Goal: Transaction & Acquisition: Purchase product/service

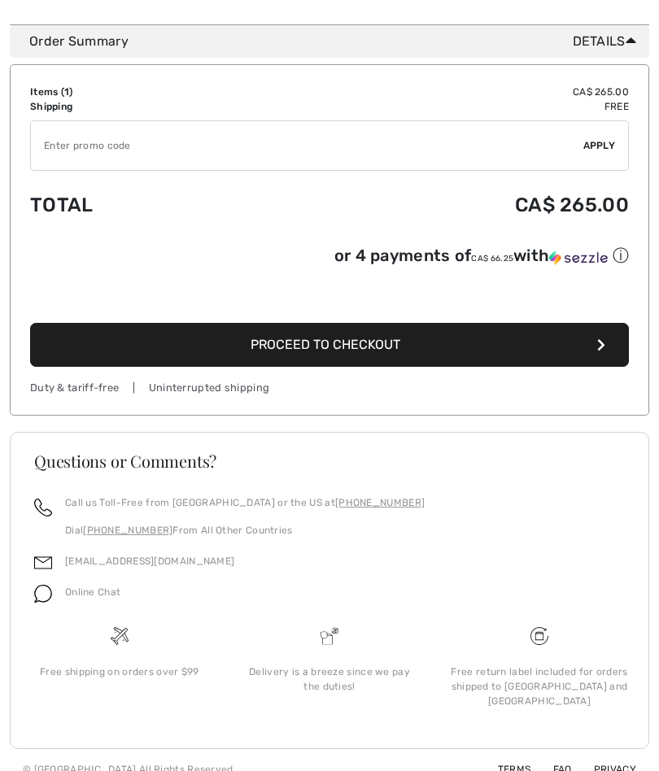
scroll to position [487, 0]
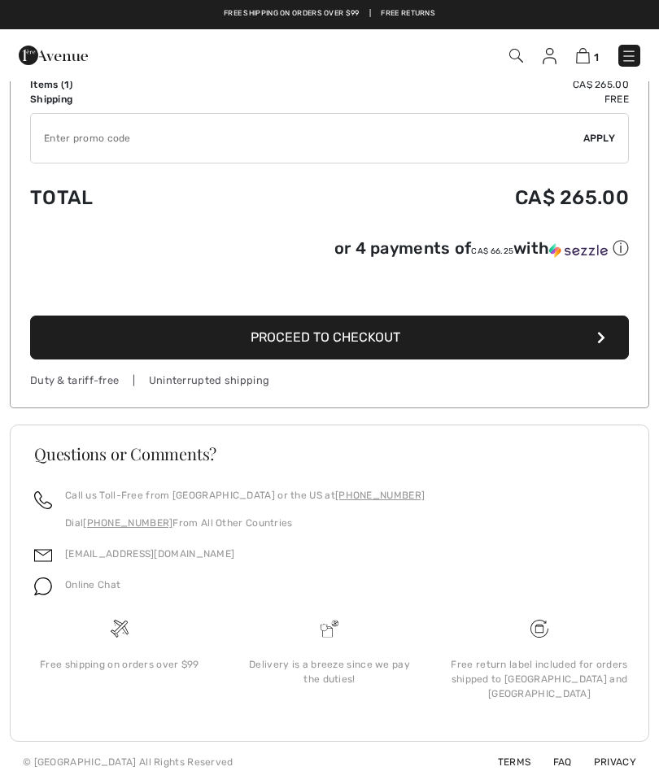
click at [593, 343] on button "Proceed to Checkout" at bounding box center [329, 338] width 599 height 44
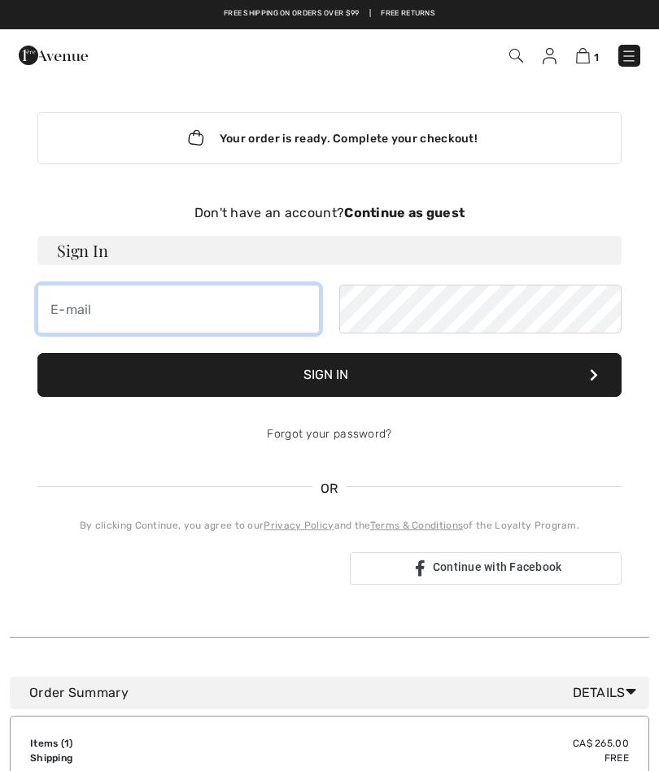
click at [51, 313] on input "email" at bounding box center [178, 309] width 282 height 49
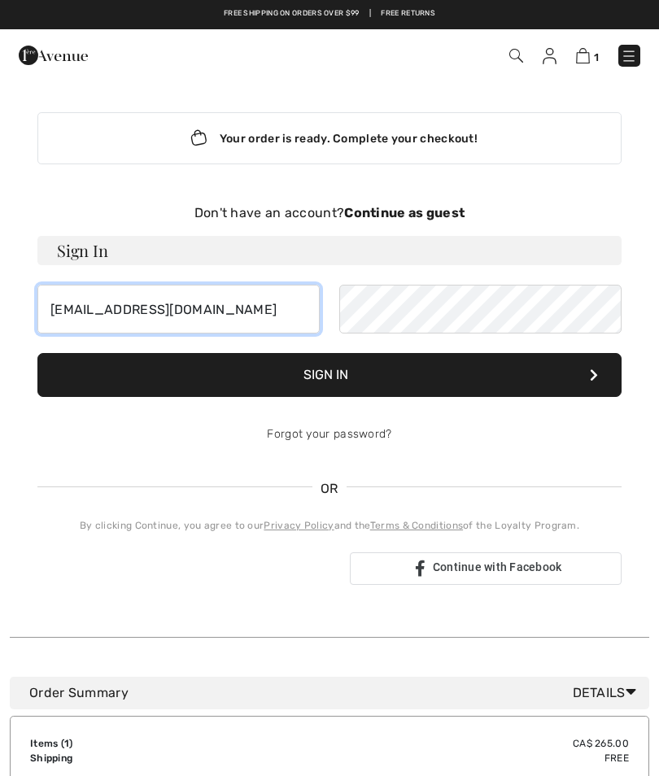
type input "[EMAIL_ADDRESS][DOMAIN_NAME]"
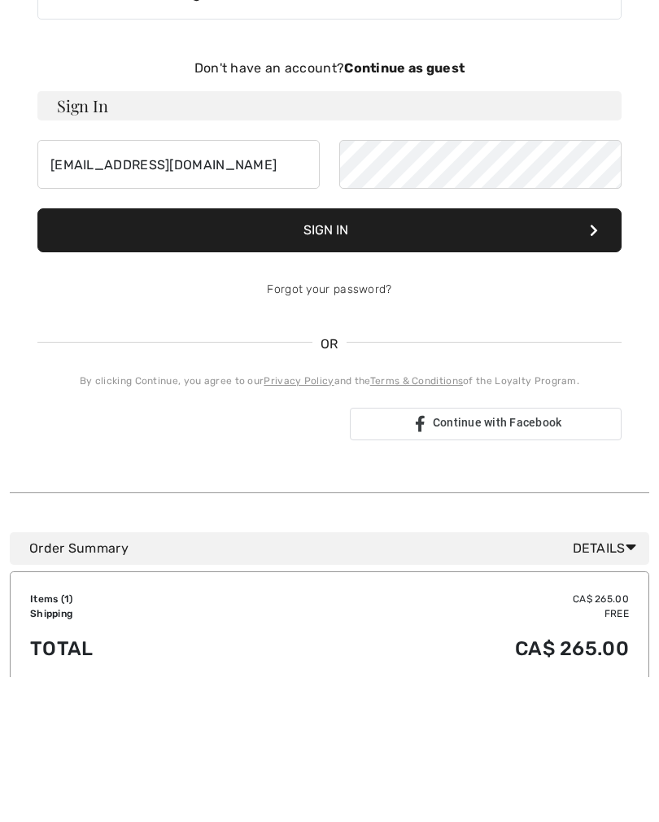
click at [429, 203] on div "Don't have an account? Continue as guest" at bounding box center [329, 213] width 584 height 20
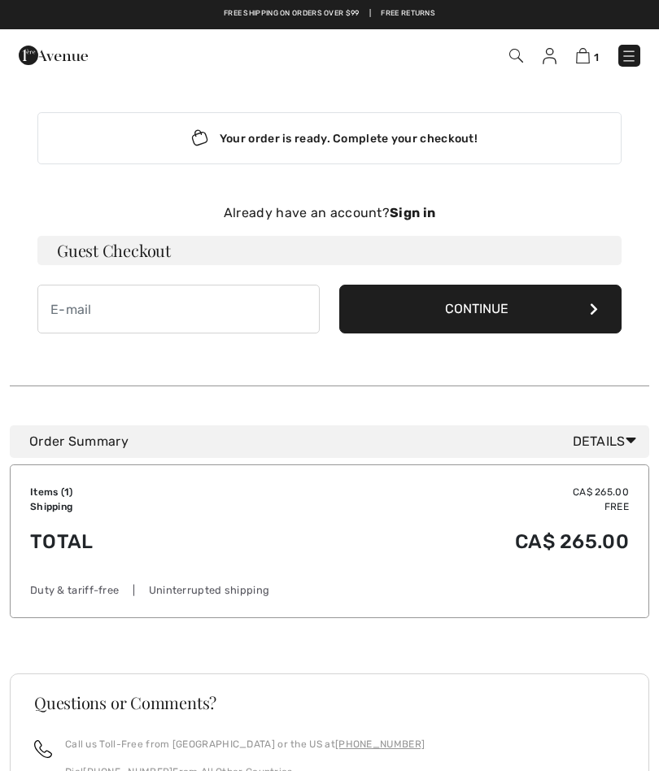
click at [498, 307] on button "Continue" at bounding box center [480, 309] width 282 height 49
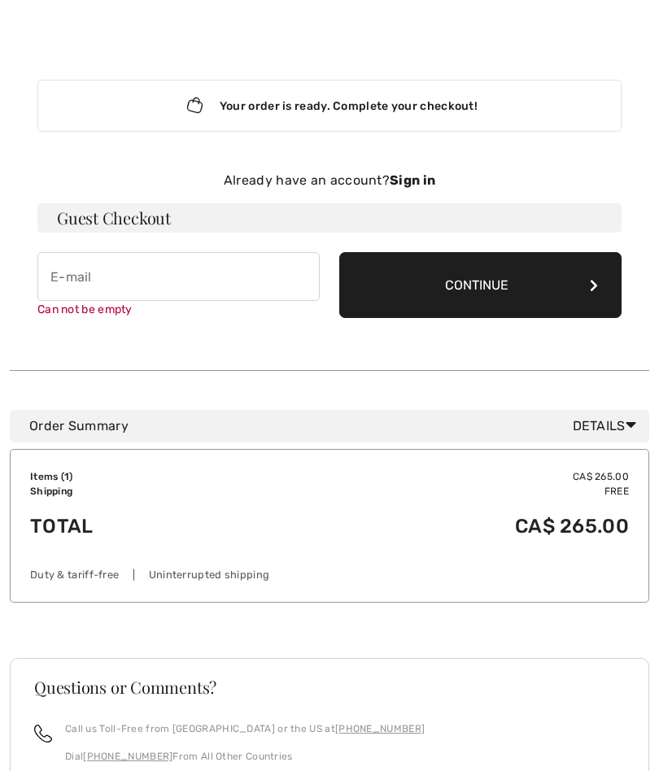
scroll to position [168, 0]
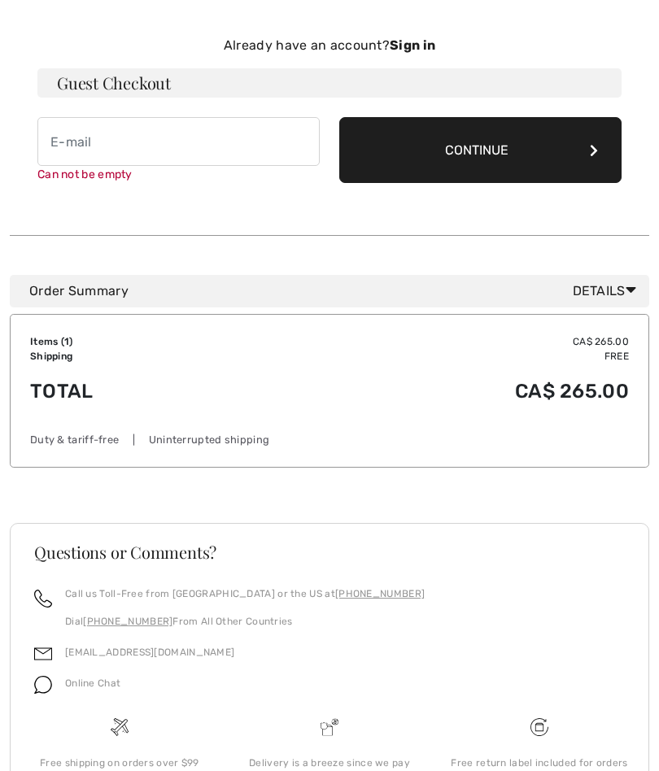
click at [595, 145] on icon at bounding box center [594, 150] width 8 height 13
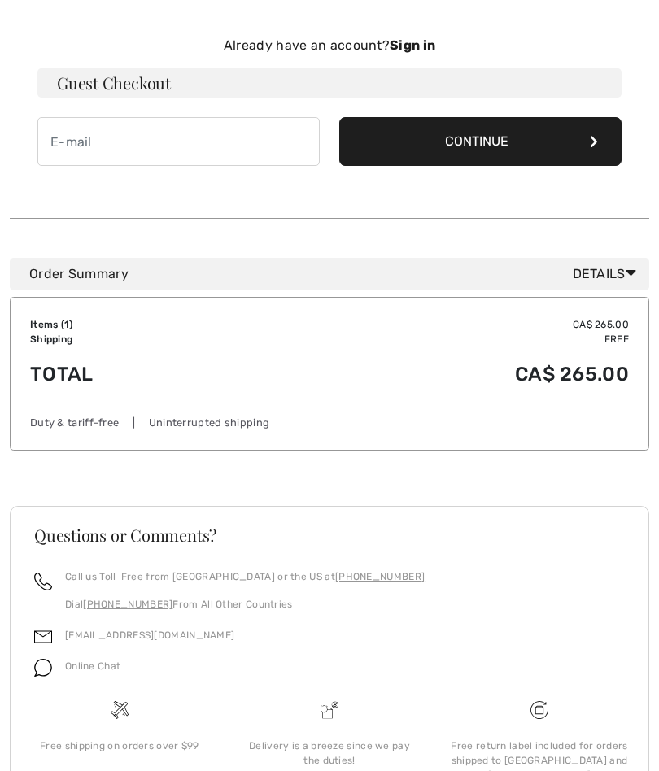
click at [474, 144] on button "Continue" at bounding box center [480, 141] width 282 height 49
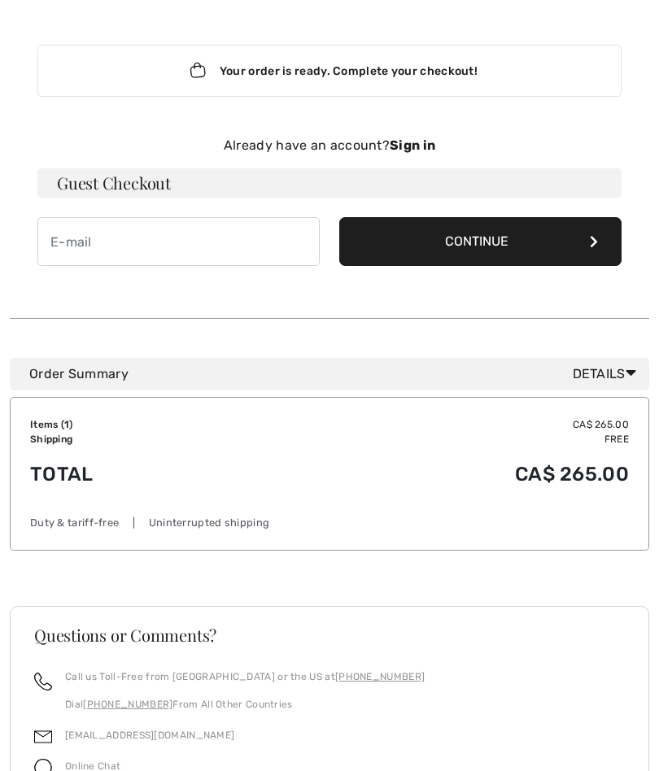
scroll to position [0, 0]
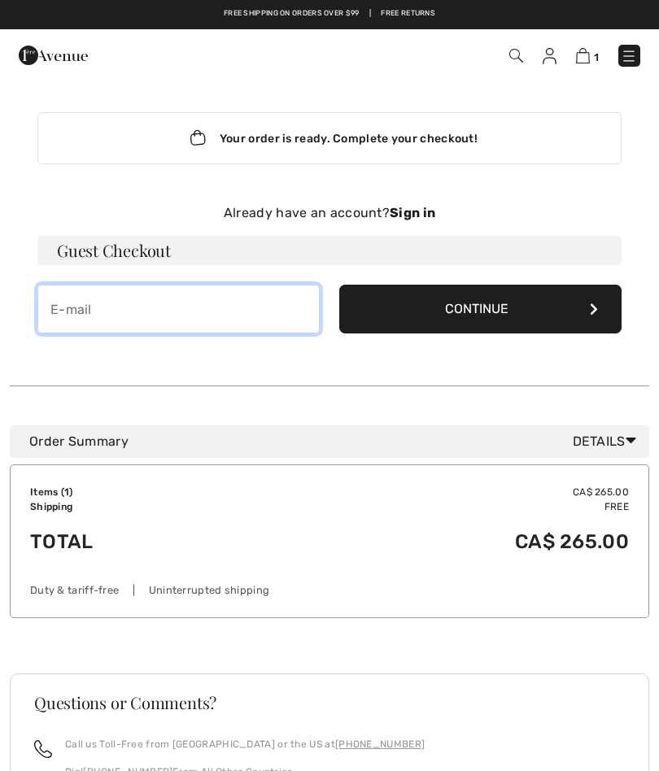
click at [59, 310] on input "email" at bounding box center [178, 309] width 282 height 49
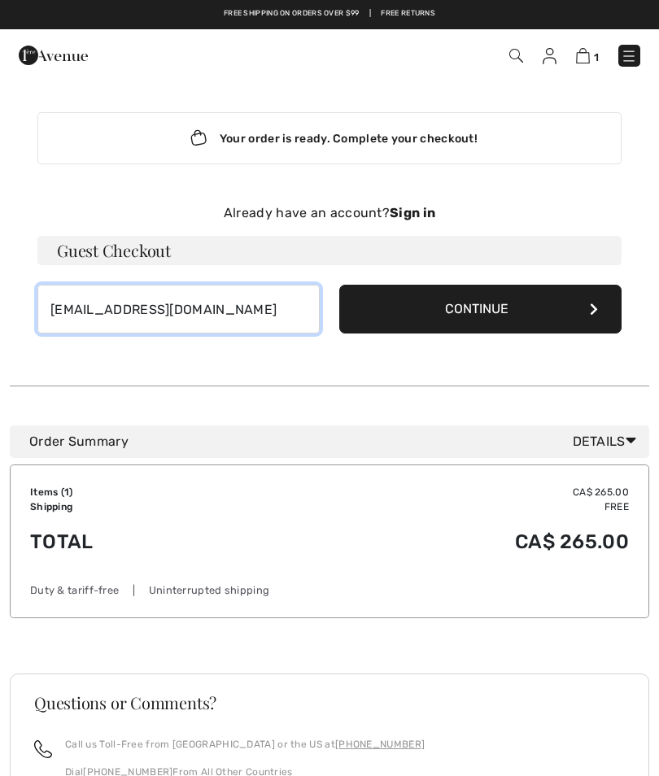
type input "pinolillia@gmail.com"
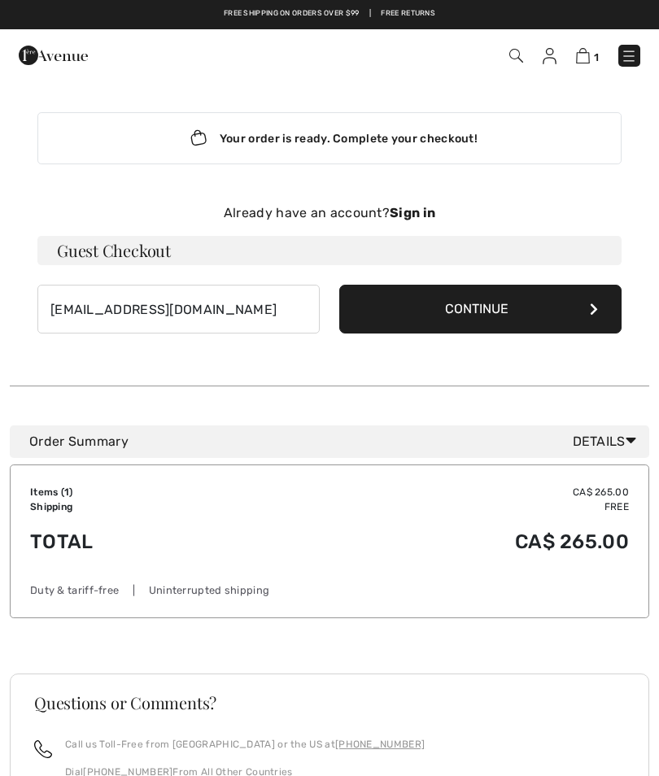
click at [548, 310] on button "Continue" at bounding box center [480, 309] width 282 height 49
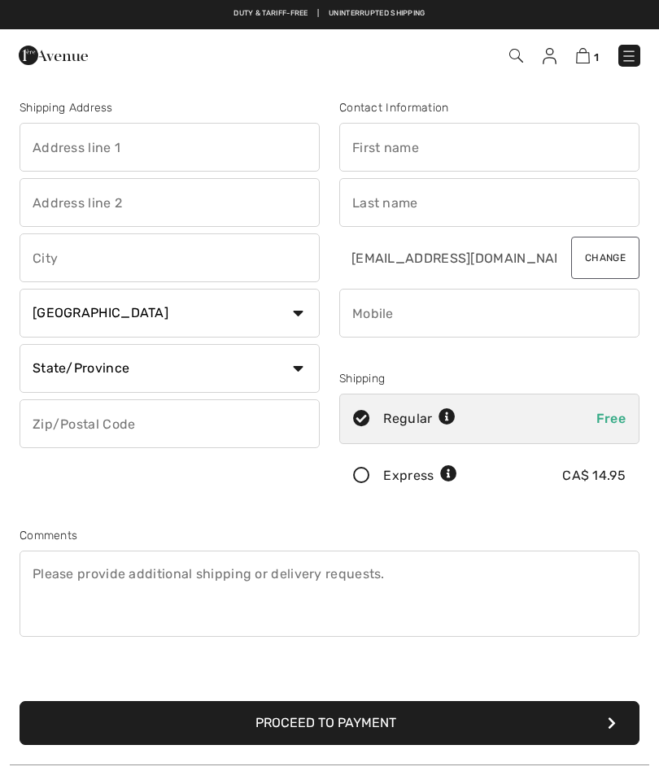
click at [42, 144] on input "text" at bounding box center [170, 147] width 300 height 49
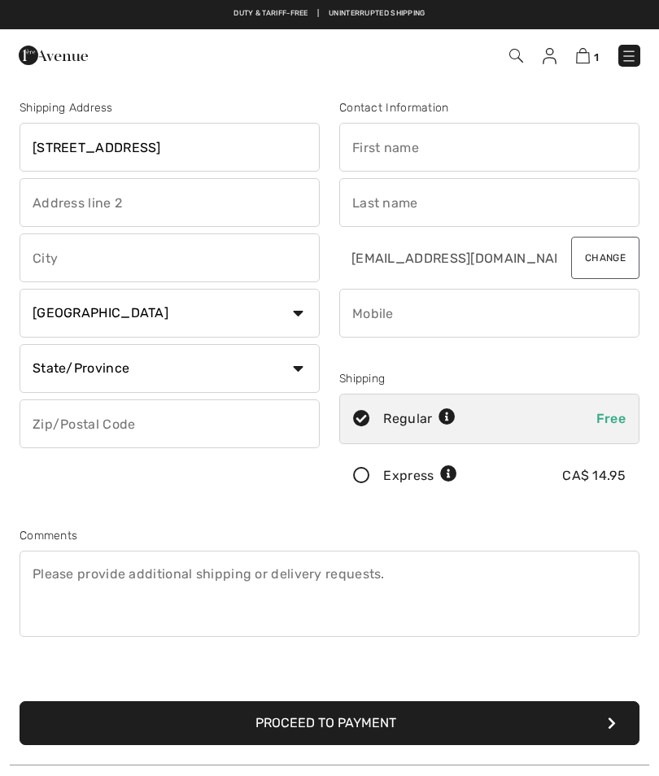
click at [370, 144] on input "text" at bounding box center [489, 147] width 300 height 49
type input "125 Millcreek drive"
click at [356, 191] on input "text" at bounding box center [489, 202] width 300 height 49
type input "Lillian"
type input "Pino"
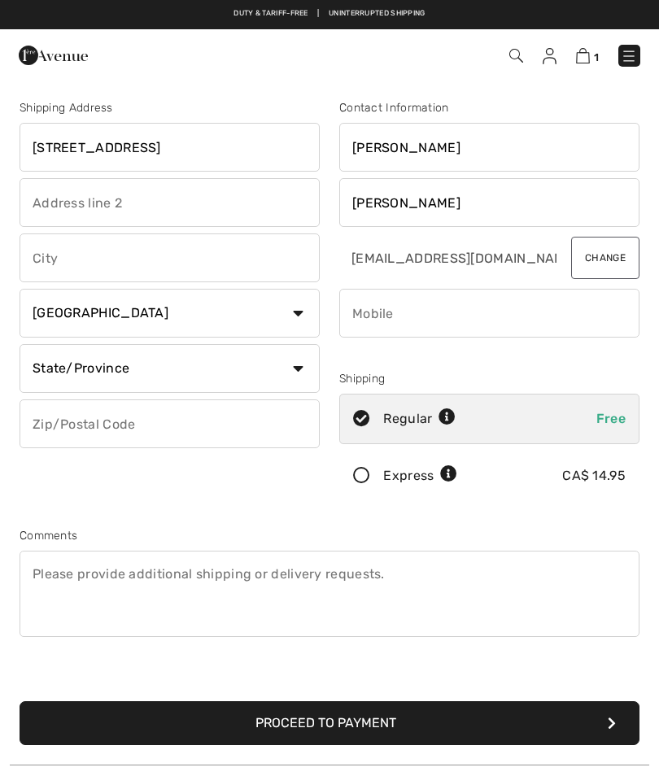
click at [45, 199] on input "text" at bounding box center [170, 202] width 300 height 49
type input "125 Millcreek drive"
click at [47, 254] on input "text" at bounding box center [170, 258] width 300 height 49
click at [297, 325] on select "Country Canada United States Afghanistan Aland Islands Albania Algeria American…" at bounding box center [170, 313] width 300 height 49
type input "Sault Ste. [PERSON_NAME]"
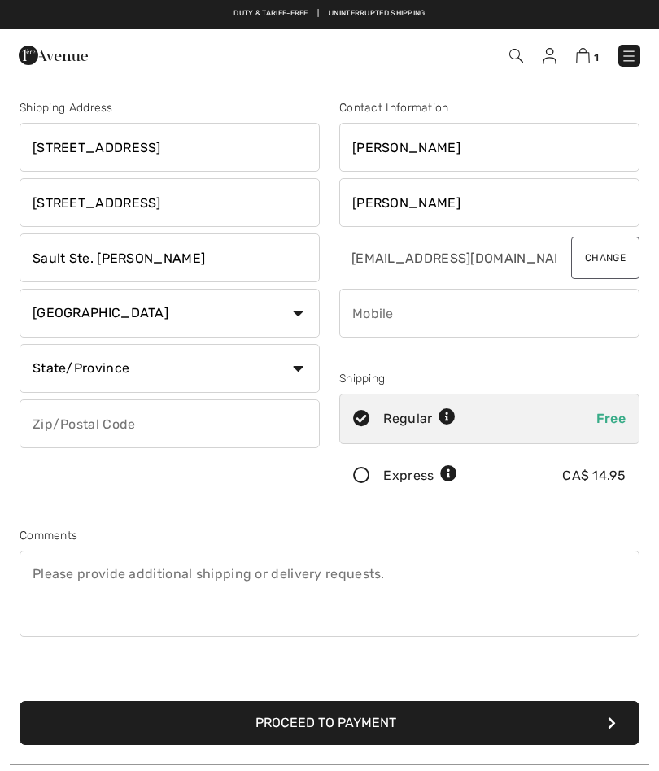
click at [55, 370] on select "State/Province [GEOGRAPHIC_DATA] [GEOGRAPHIC_DATA] [GEOGRAPHIC_DATA] [GEOGRAPHI…" at bounding box center [170, 368] width 300 height 49
click at [49, 371] on select "State/Province [GEOGRAPHIC_DATA] [GEOGRAPHIC_DATA] [GEOGRAPHIC_DATA] [GEOGRAPHI…" at bounding box center [170, 368] width 300 height 49
select select "ON"
click at [41, 433] on input "text" at bounding box center [170, 423] width 300 height 49
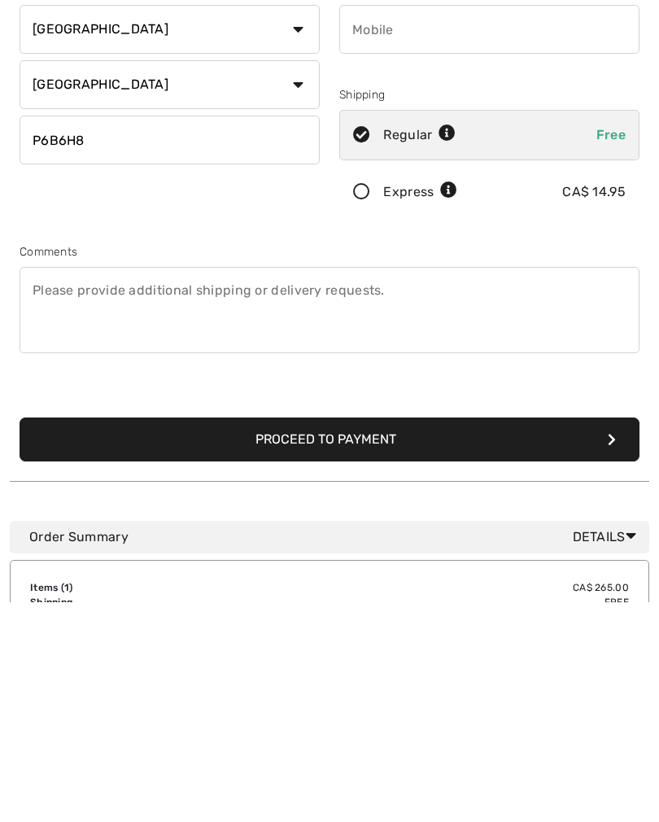
type input "P6B6H8"
click at [610, 653] on icon "submit" at bounding box center [612, 659] width 8 height 13
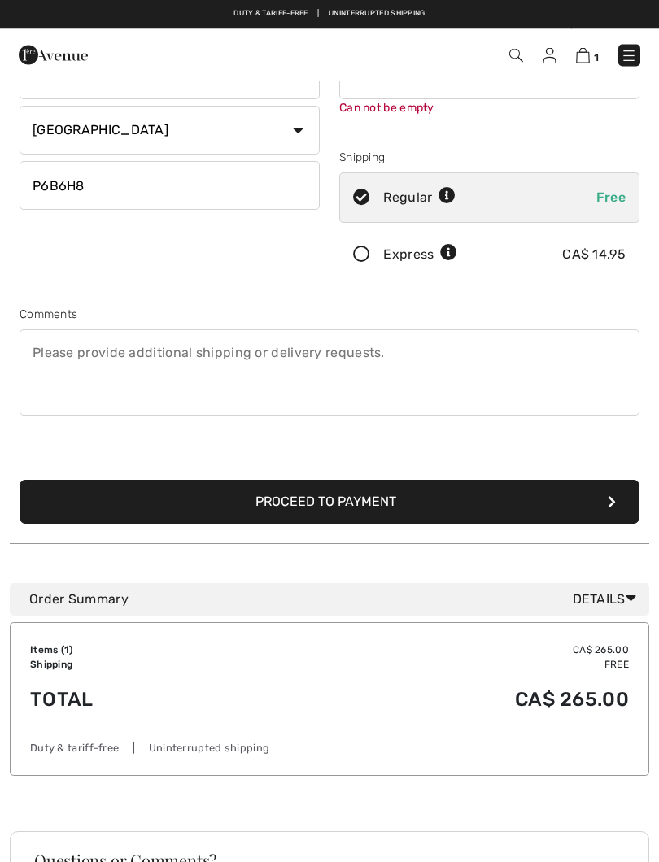
scroll to position [172, 0]
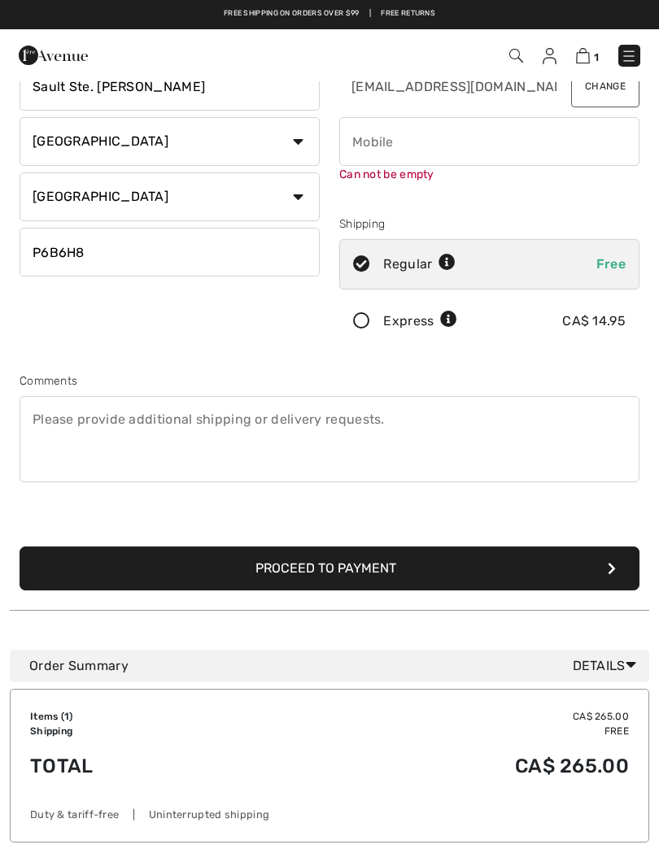
click at [598, 557] on button "Proceed to Payment" at bounding box center [330, 569] width 620 height 44
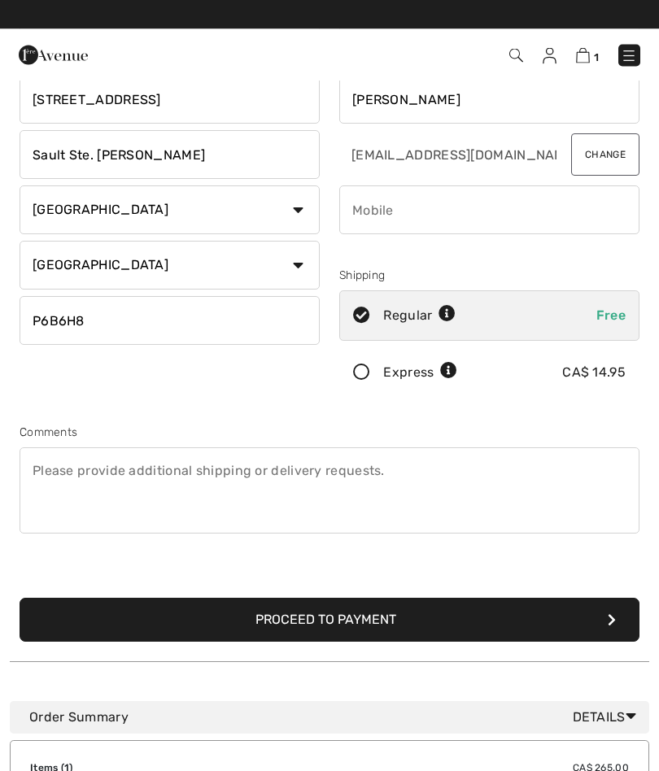
scroll to position [0, 0]
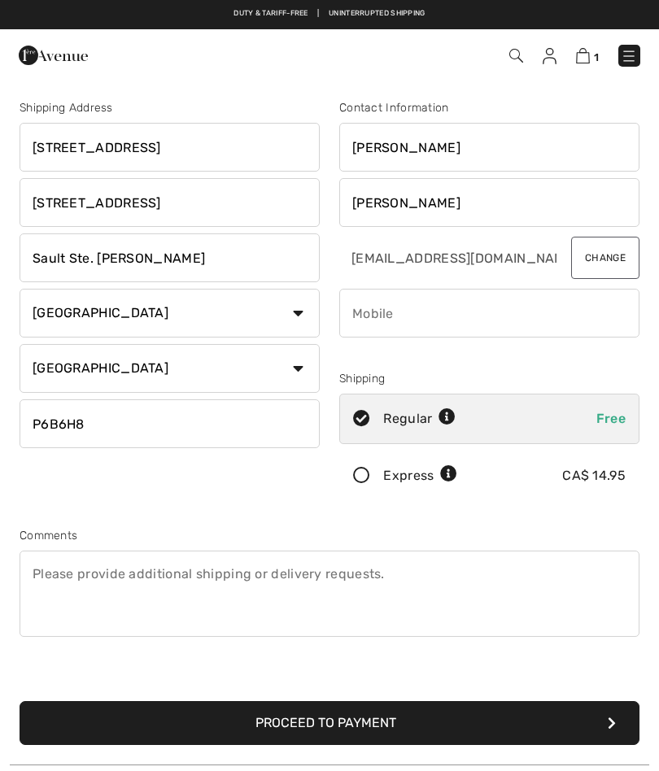
click at [600, 260] on button "Change" at bounding box center [605, 258] width 68 height 42
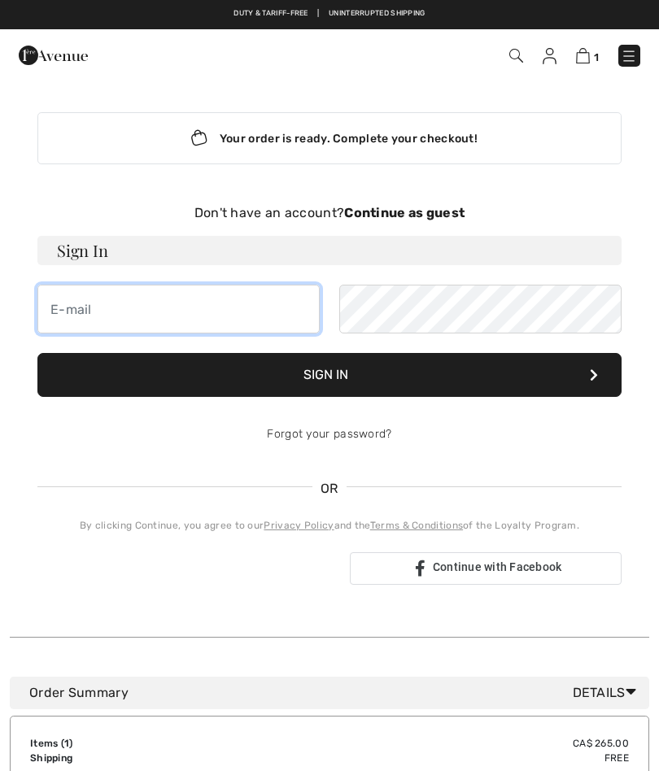
click at [56, 312] on input "email" at bounding box center [178, 309] width 282 height 49
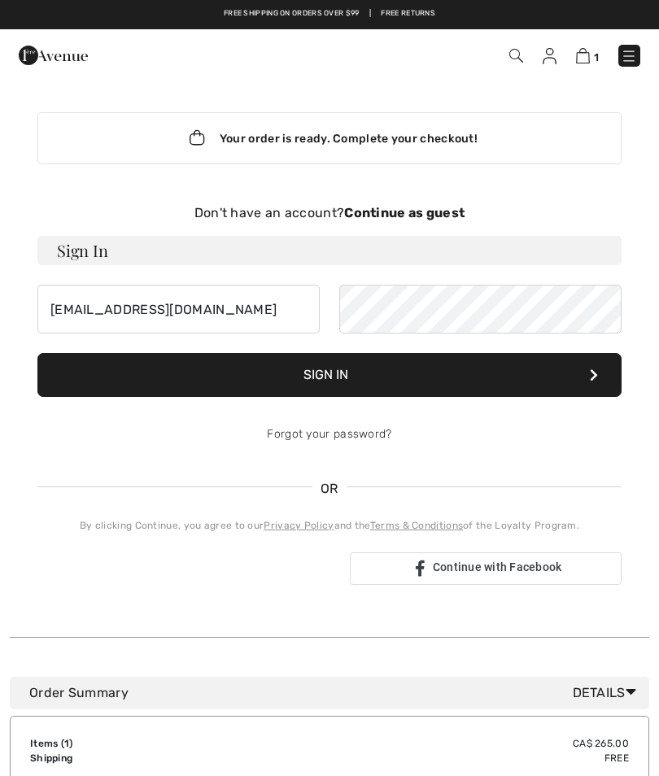
click at [321, 380] on button "Sign In" at bounding box center [329, 375] width 584 height 44
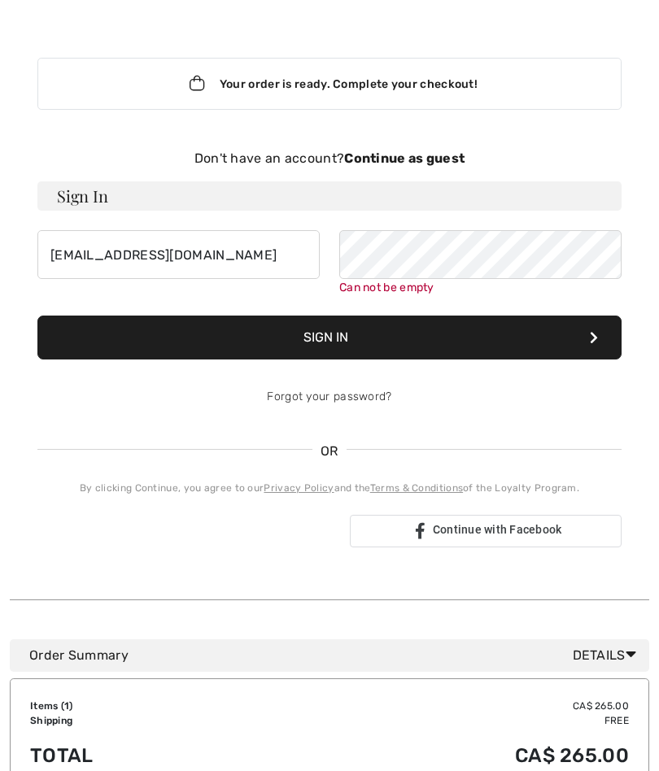
scroll to position [168, 0]
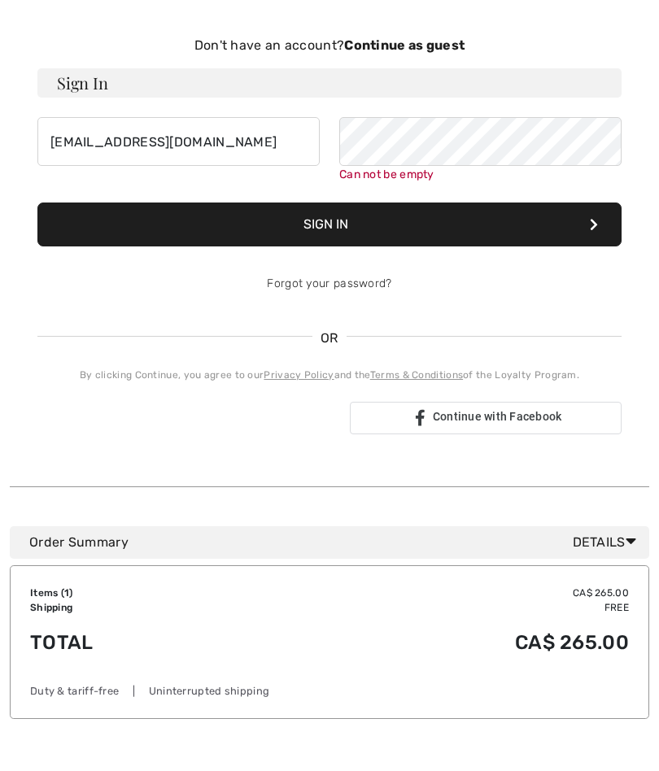
click at [395, 47] on strong "Continue as guest" at bounding box center [404, 44] width 120 height 15
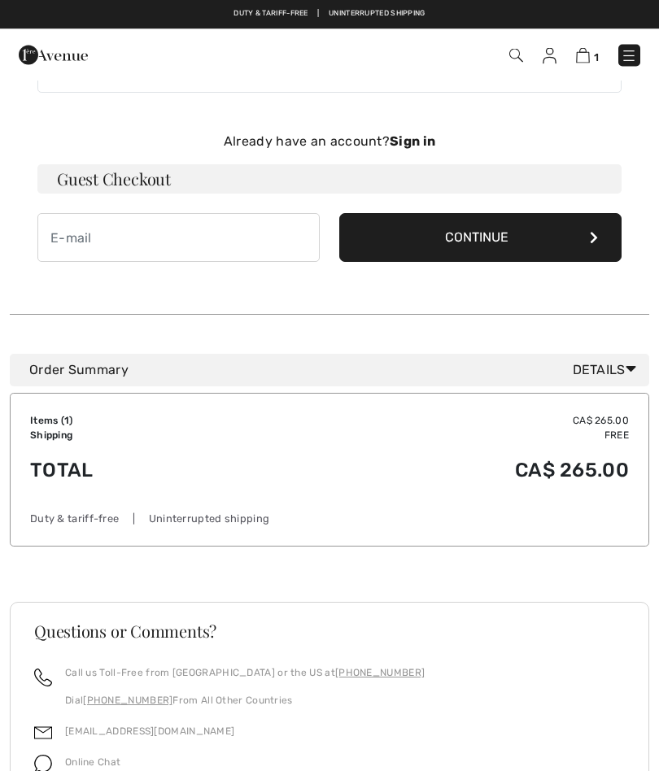
scroll to position [0, 0]
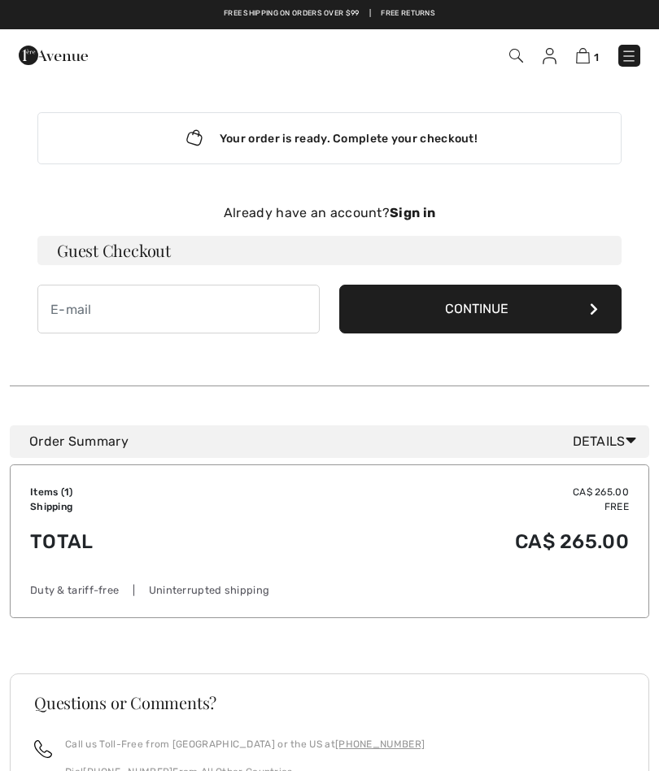
click at [528, 319] on button "Continue" at bounding box center [480, 309] width 282 height 49
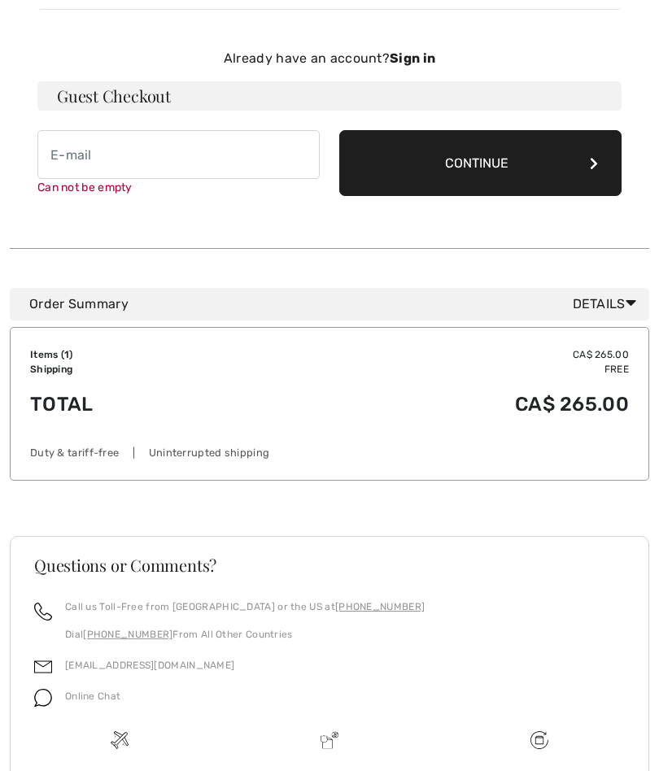
scroll to position [168, 0]
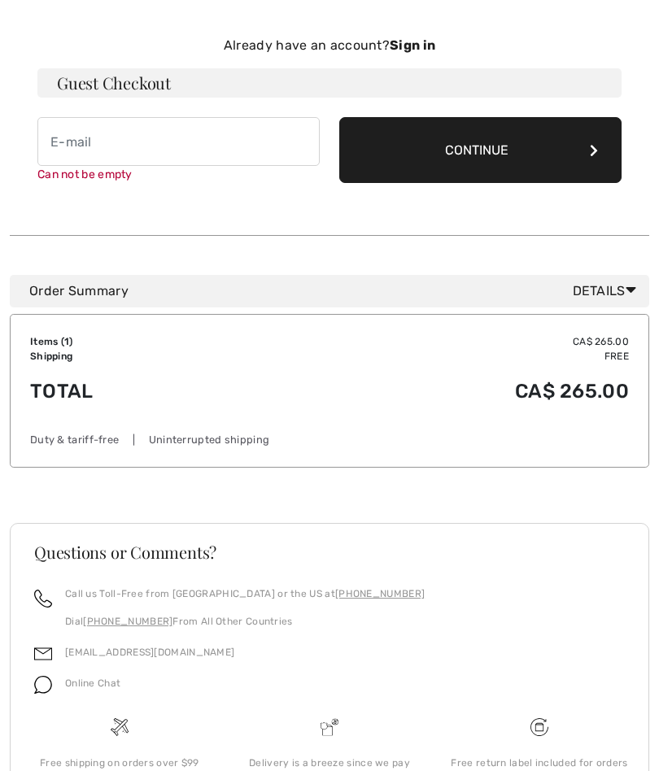
click at [592, 148] on icon at bounding box center [594, 150] width 8 height 13
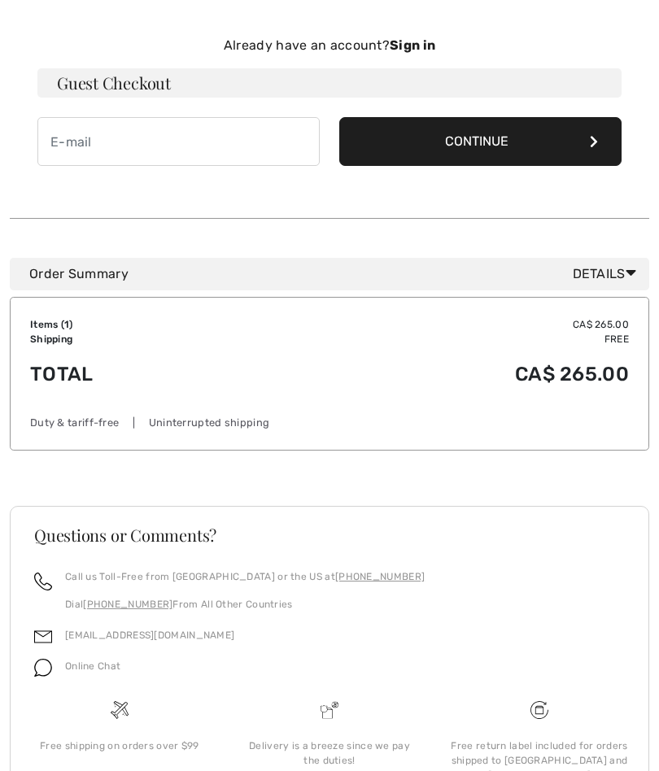
click at [591, 145] on icon at bounding box center [594, 141] width 8 height 13
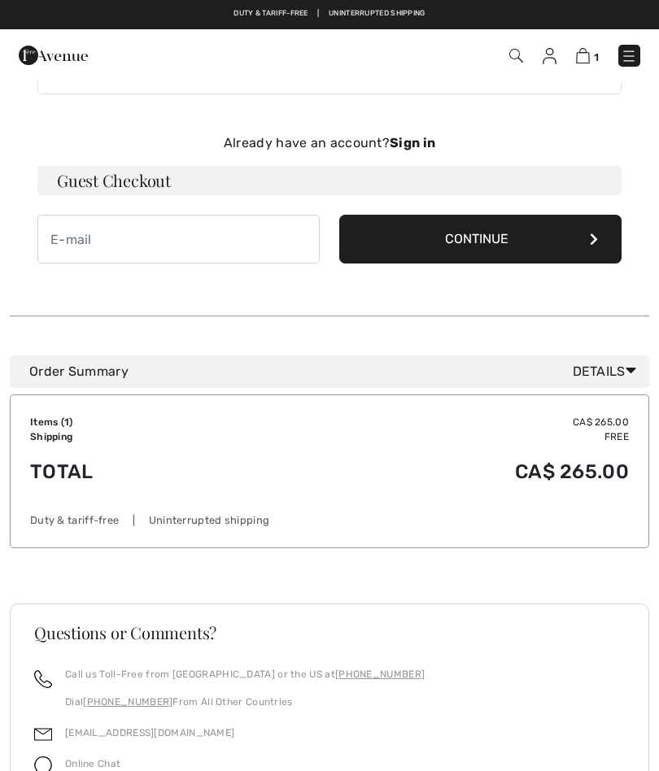
scroll to position [0, 0]
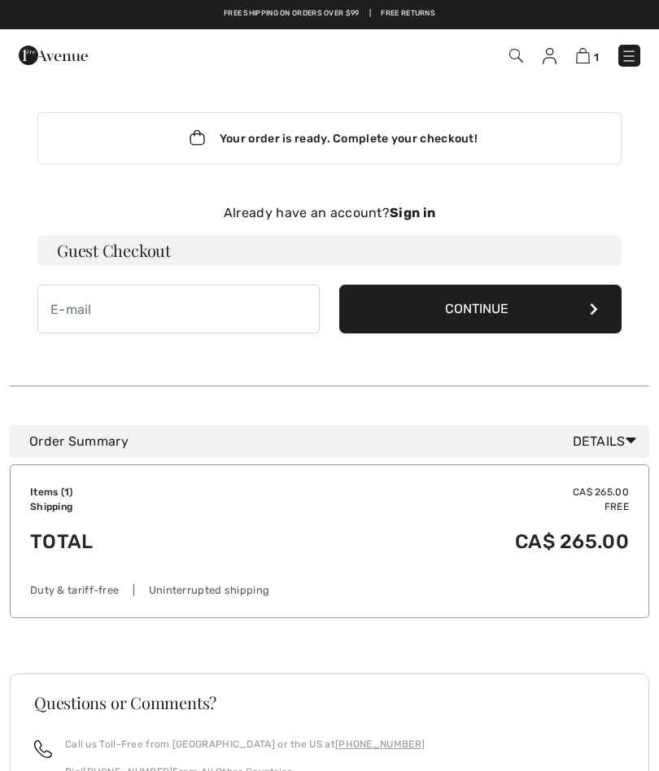
click at [477, 308] on button "Continue" at bounding box center [480, 309] width 282 height 49
click at [141, 245] on h3 "Guest Checkout" at bounding box center [329, 250] width 584 height 29
click at [404, 216] on strong "Sign in" at bounding box center [413, 212] width 46 height 15
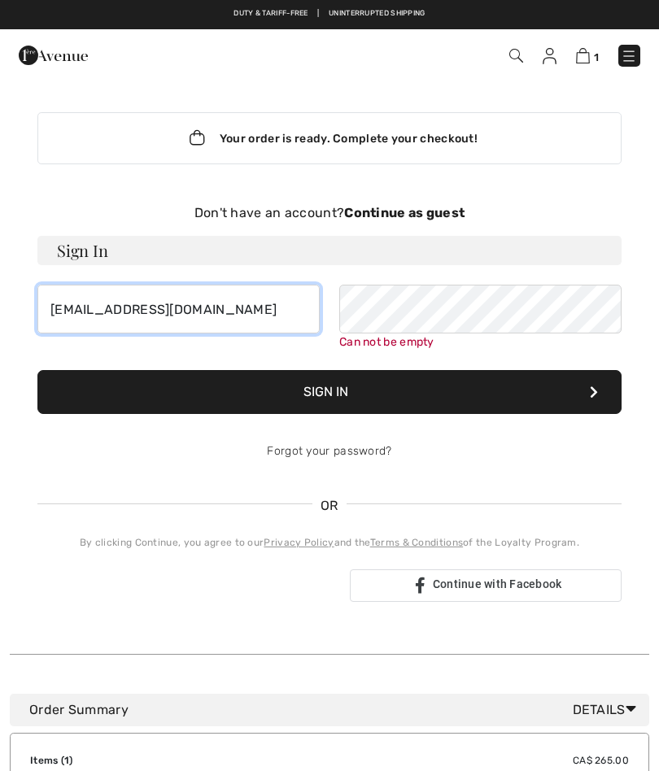
click at [207, 308] on input "[EMAIL_ADDRESS][DOMAIN_NAME]" at bounding box center [178, 309] width 282 height 49
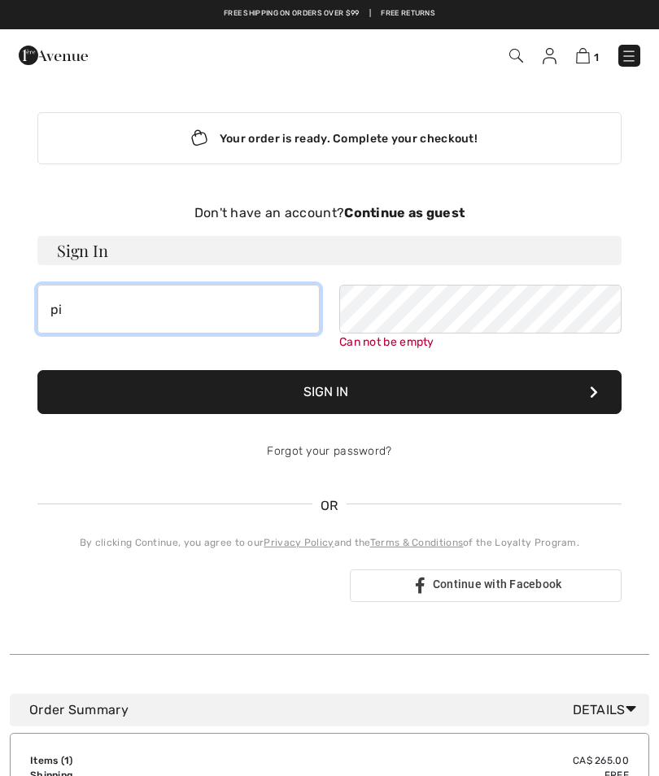
type input "p"
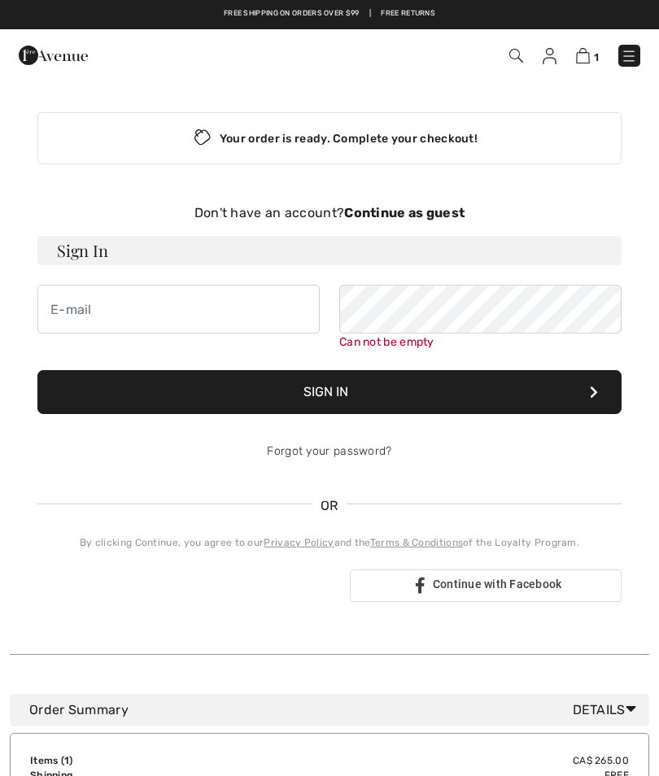
click at [393, 212] on strong "Continue as guest" at bounding box center [404, 212] width 120 height 15
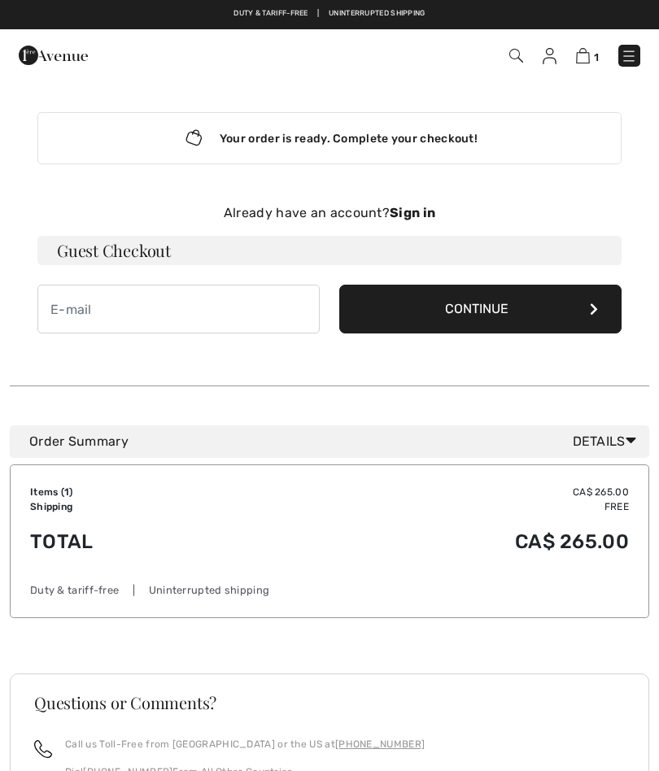
click at [591, 310] on icon at bounding box center [594, 309] width 8 height 13
click at [61, 308] on input "email" at bounding box center [178, 309] width 282 height 49
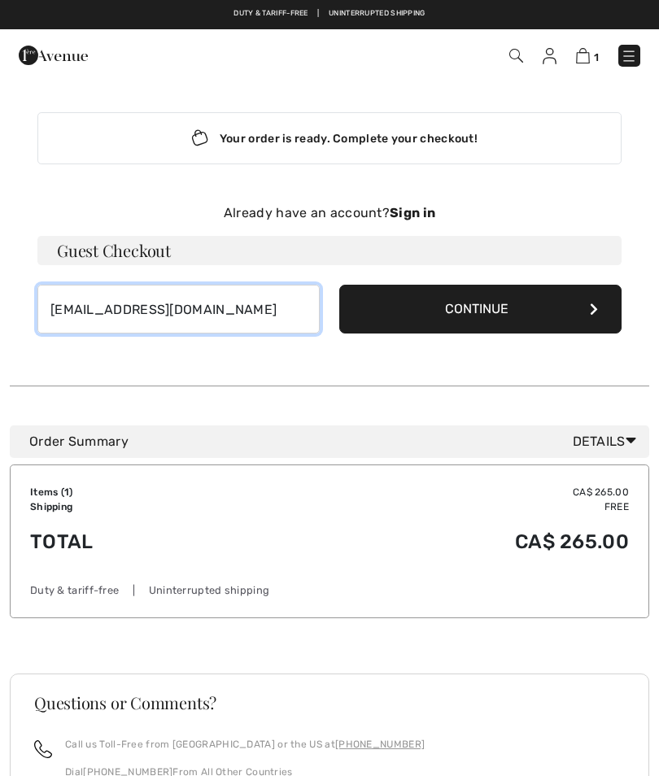
type input "[EMAIL_ADDRESS][DOMAIN_NAME]"
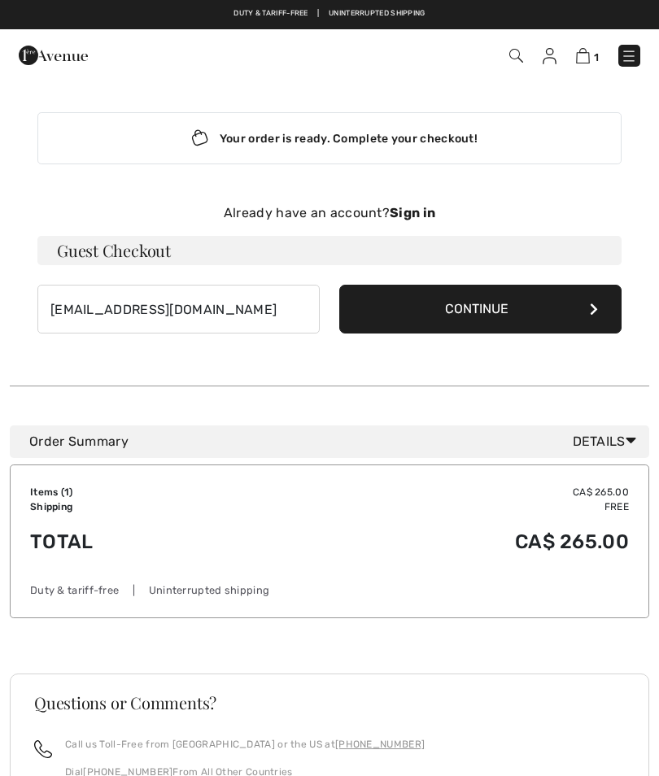
click at [591, 312] on icon at bounding box center [594, 309] width 8 height 13
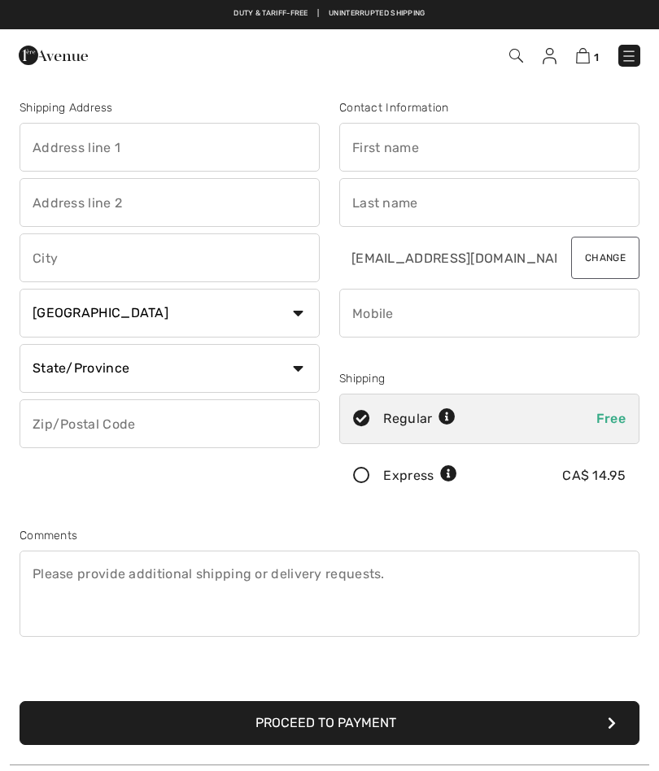
click at [37, 150] on input "text" at bounding box center [170, 147] width 300 height 49
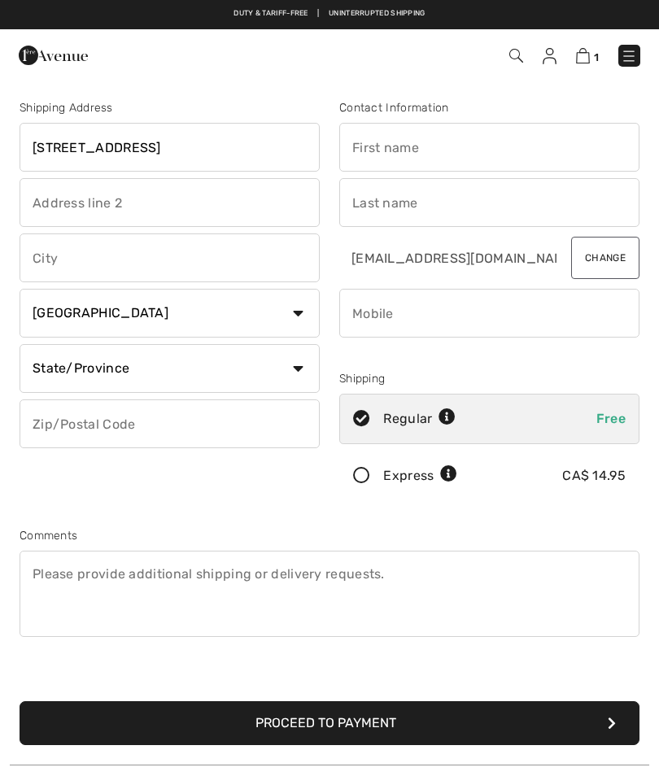
type input "125 Millcreek drive"
click at [357, 142] on input "text" at bounding box center [489, 147] width 300 height 49
click at [365, 208] on input "text" at bounding box center [489, 202] width 300 height 49
type input "Lillian"
type input "Pino"
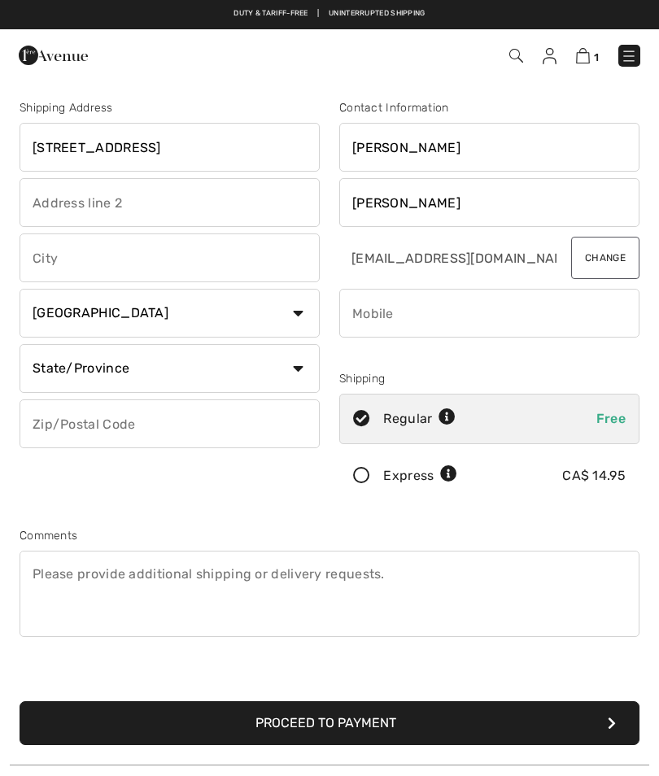
click at [31, 266] on input "text" at bounding box center [170, 258] width 300 height 49
click at [303, 374] on select "State/Province Alberta British Columbia Manitoba New Brunswick Newfoundland and…" at bounding box center [170, 368] width 300 height 49
type input "Sault Ste. Marie"
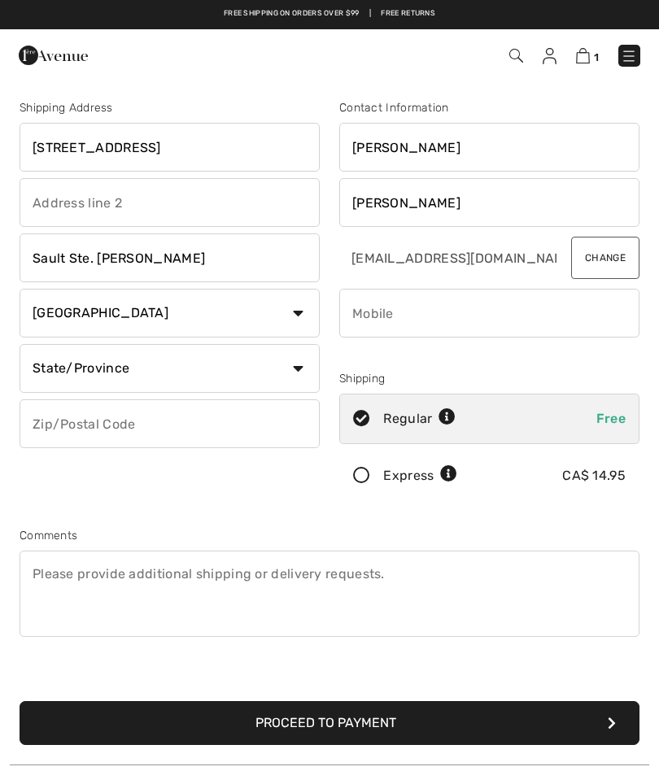
select select "ON"
click at [57, 425] on input "text" at bounding box center [170, 423] width 300 height 49
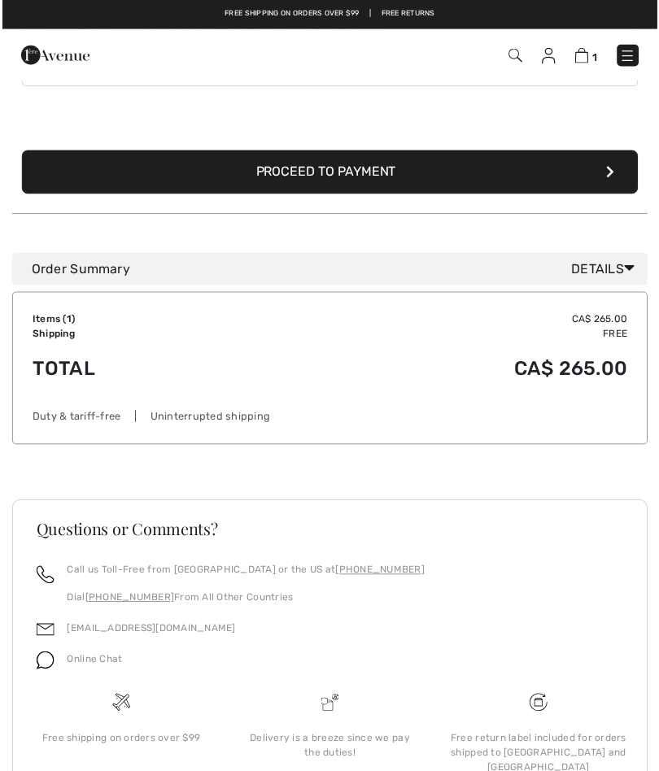
scroll to position [491, 0]
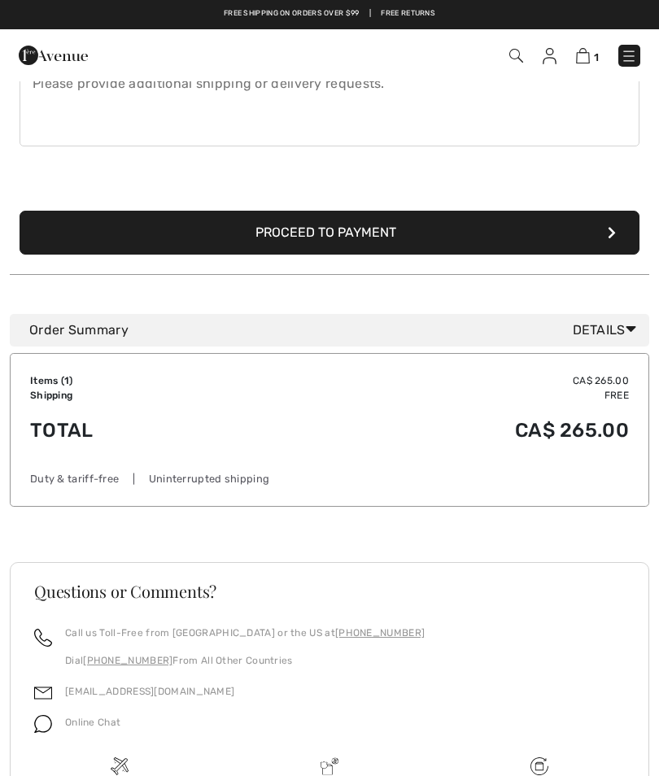
type input "P6B6H8"
click at [609, 229] on icon "submit" at bounding box center [612, 232] width 8 height 13
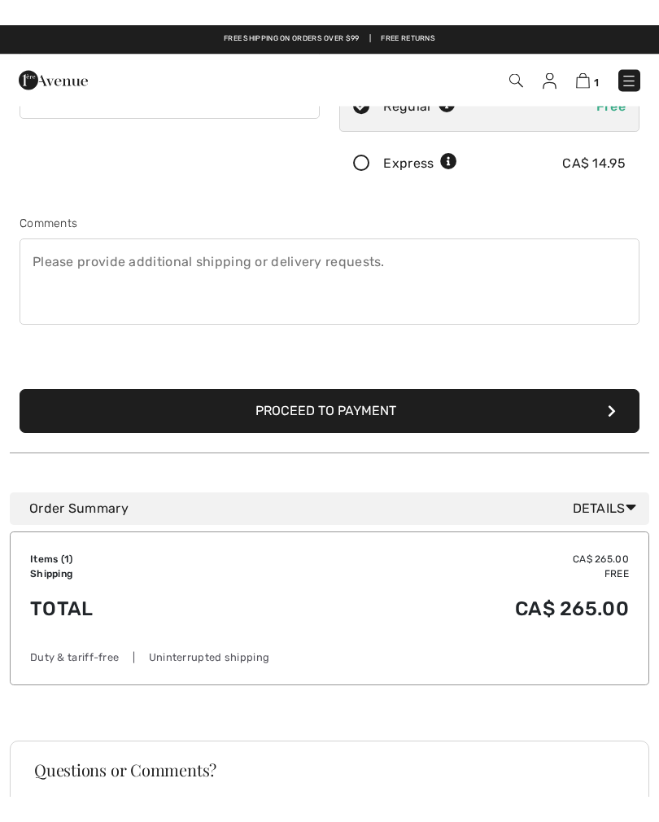
scroll to position [172, 0]
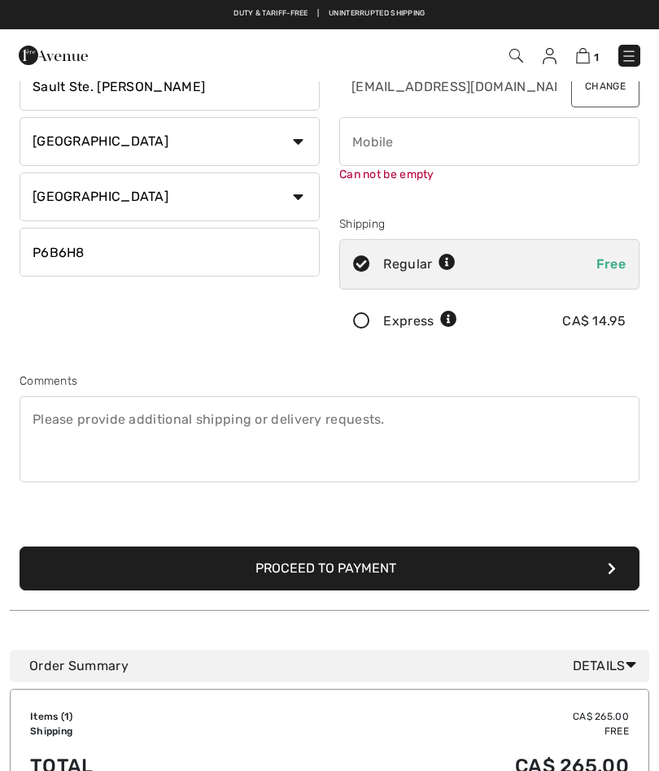
click at [364, 138] on input "phone" at bounding box center [489, 141] width 300 height 49
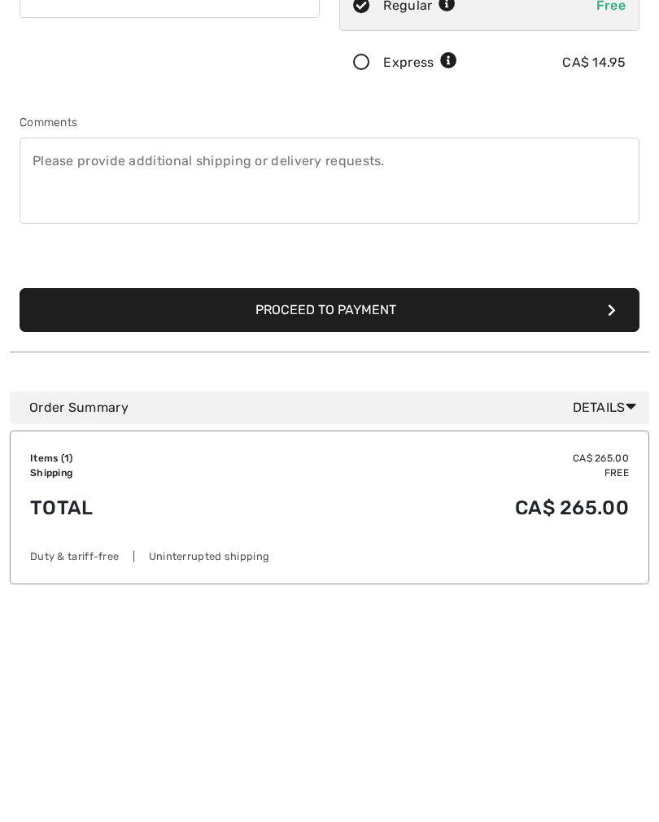
scroll to position [257, 0]
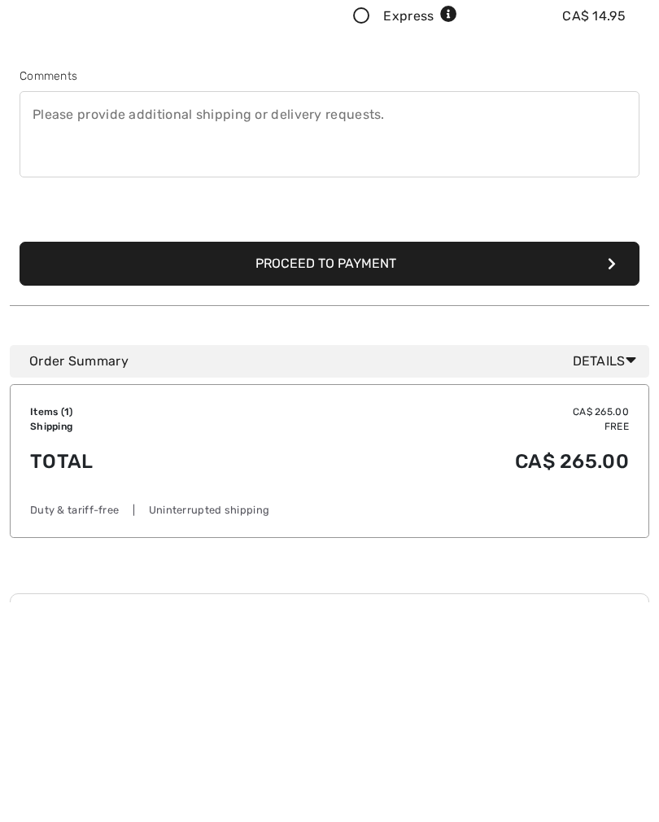
type input "7059878550"
click at [364, 461] on button "Proceed to Payment" at bounding box center [330, 483] width 620 height 44
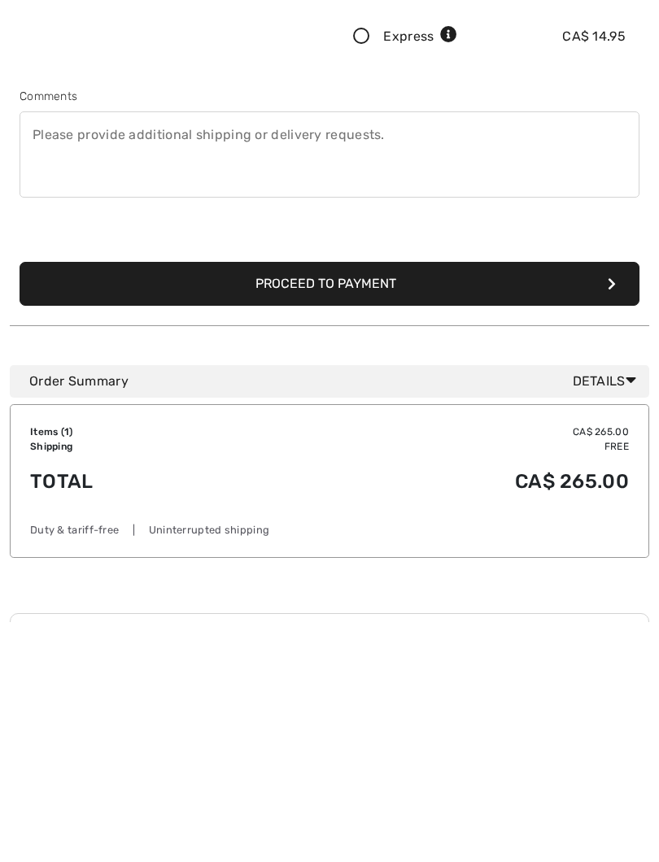
scroll to position [477, 0]
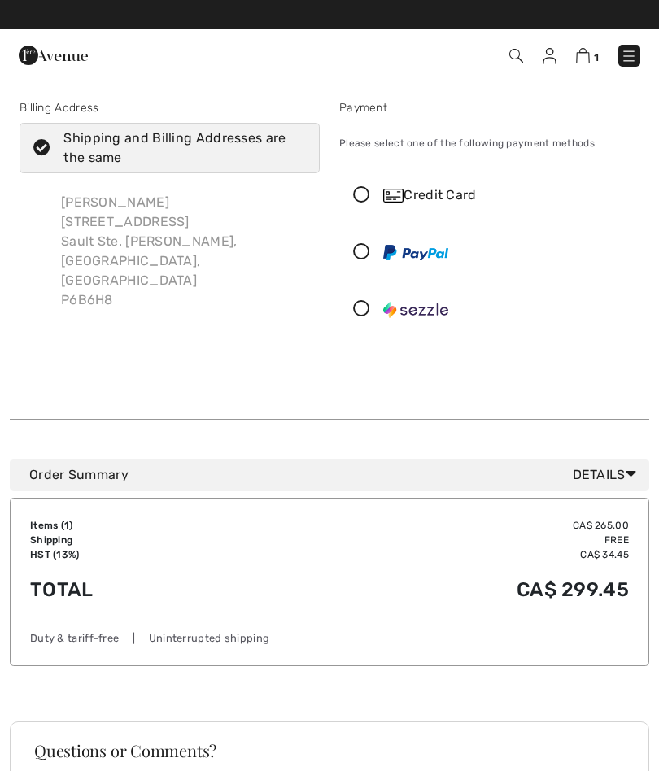
click at [400, 193] on img at bounding box center [393, 196] width 20 height 14
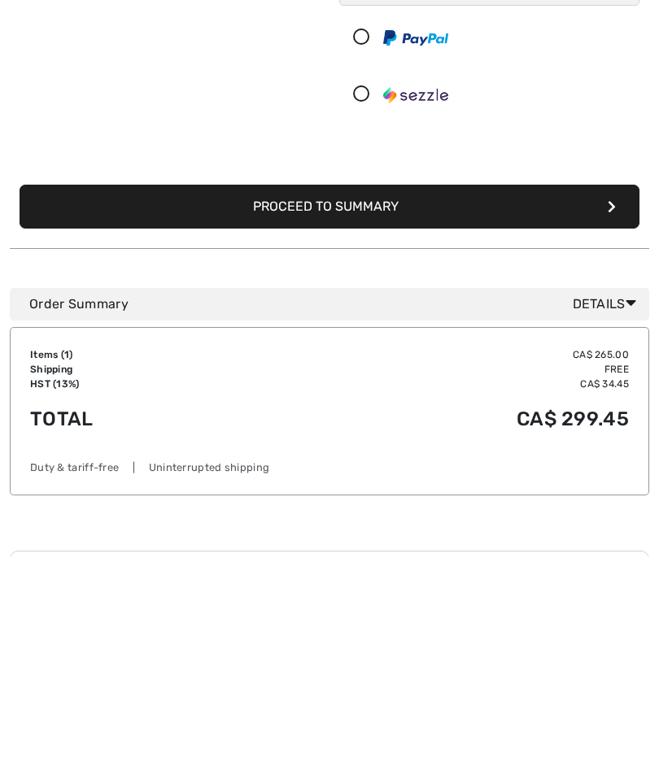
scroll to position [239, 0]
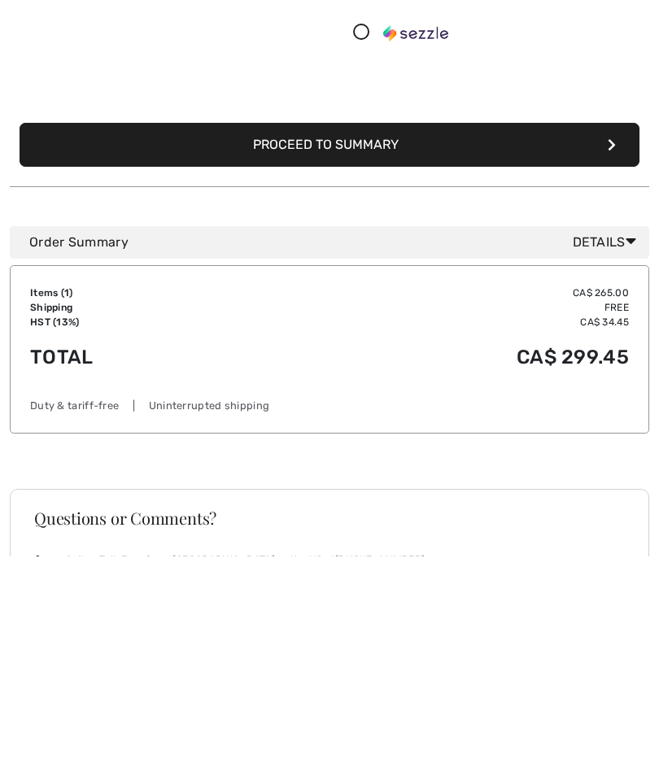
click at [362, 343] on button "Proceed to Summary" at bounding box center [330, 365] width 620 height 44
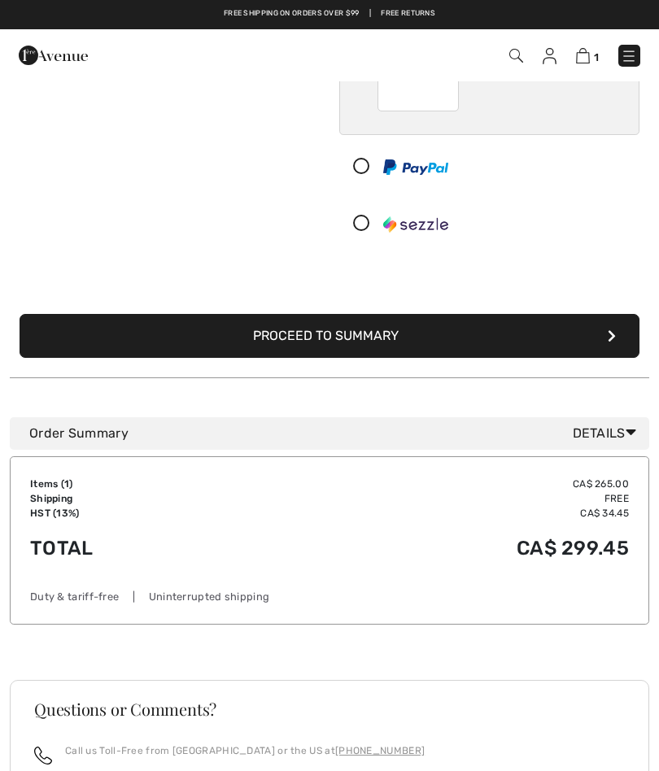
scroll to position [261, 0]
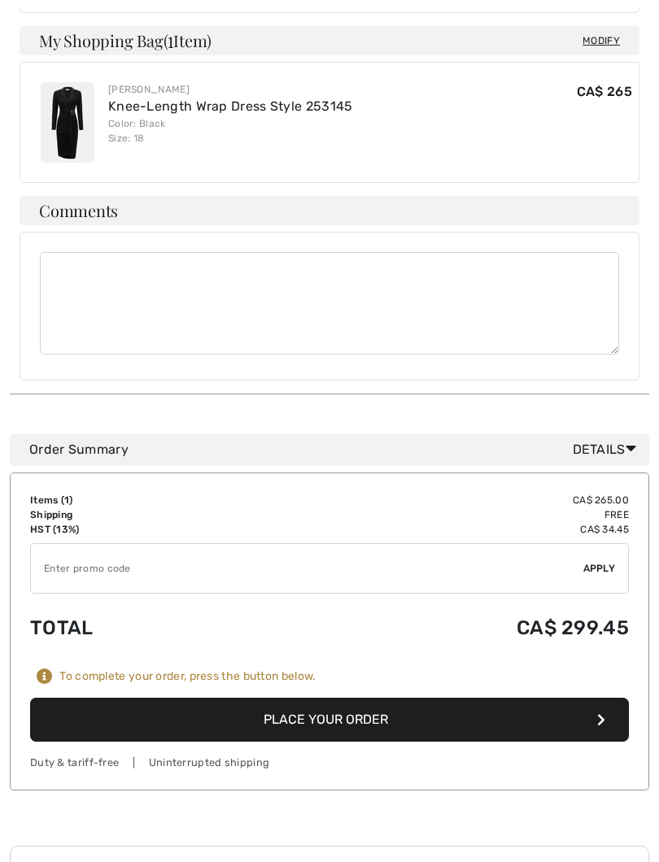
scroll to position [936, 0]
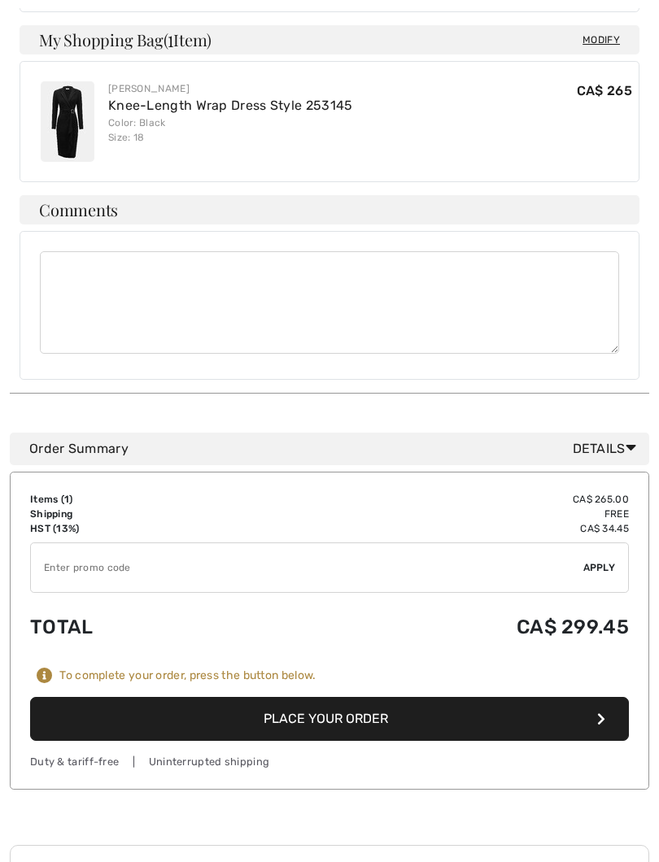
click at [349, 697] on button "Place Your Order" at bounding box center [329, 719] width 599 height 44
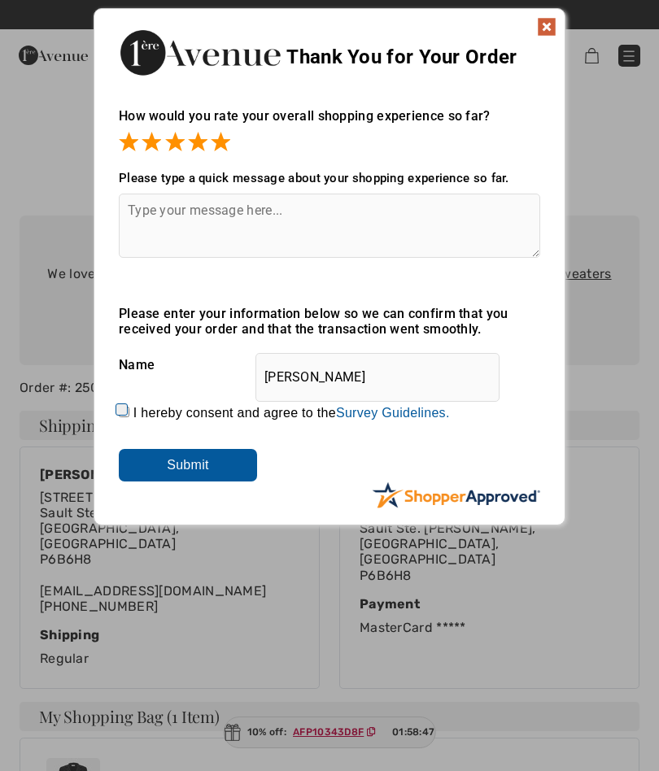
click at [147, 212] on textarea at bounding box center [329, 226] width 421 height 64
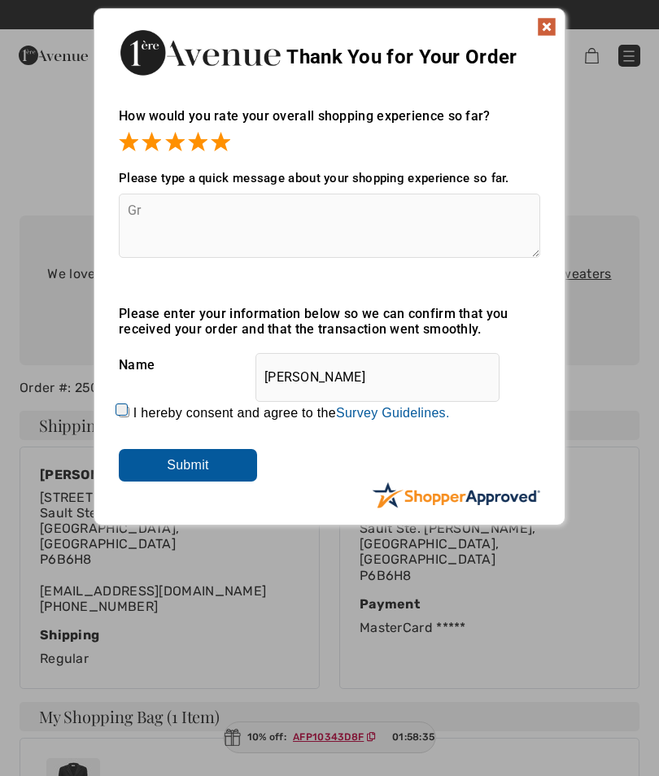
type textarea "G"
type textarea "Received package nicely boxed and packaged."
click at [191, 467] on input "Submit" at bounding box center [188, 465] width 138 height 33
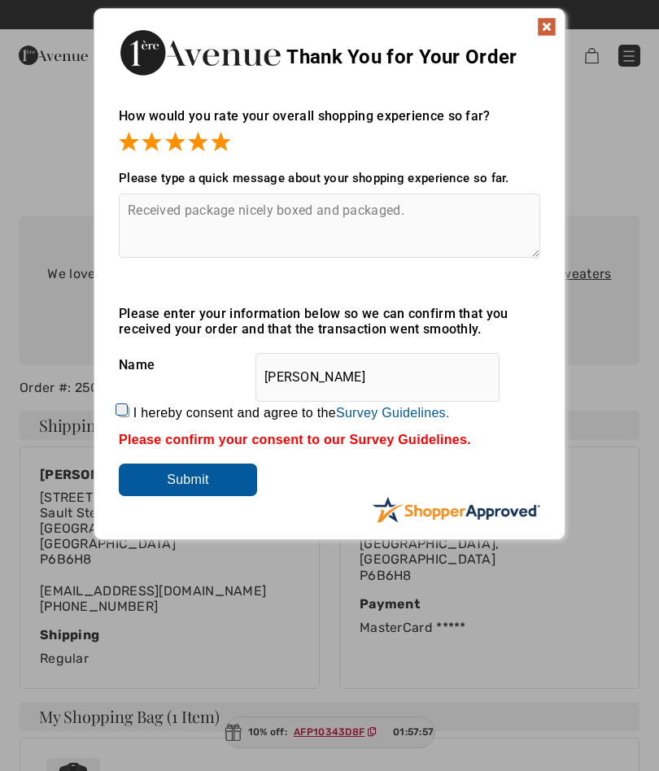
click at [197, 489] on input "Submit" at bounding box center [188, 480] width 138 height 33
click at [137, 420] on label "I hereby consent and agree to the By submitting a review, you grant permission …" at bounding box center [291, 413] width 316 height 15
click at [129, 417] on input "I hereby consent and agree to the By submitting a review, you grant permission …" at bounding box center [124, 412] width 11 height 11
checkbox input "true"
click at [199, 487] on input "Submit" at bounding box center [188, 480] width 138 height 33
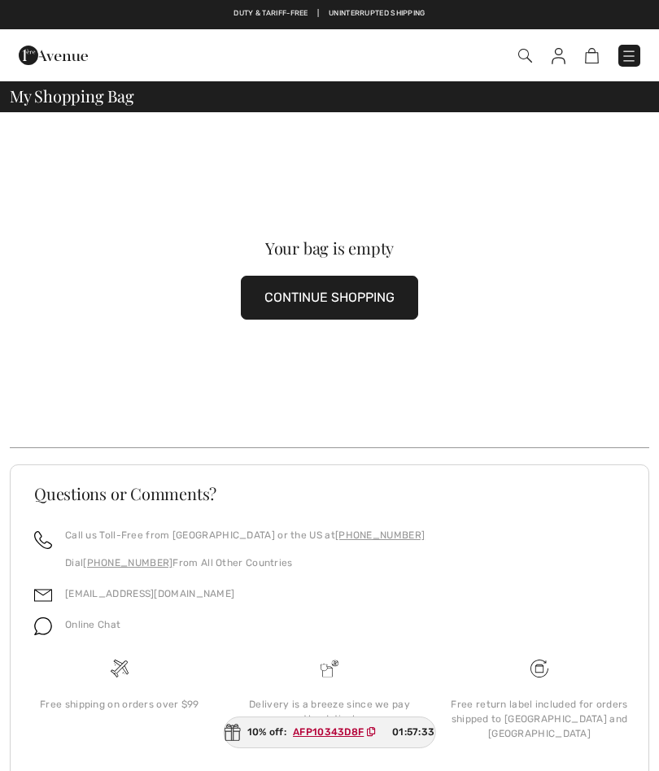
scroll to position [37, 0]
